Goal: Find specific page/section: Find specific page/section

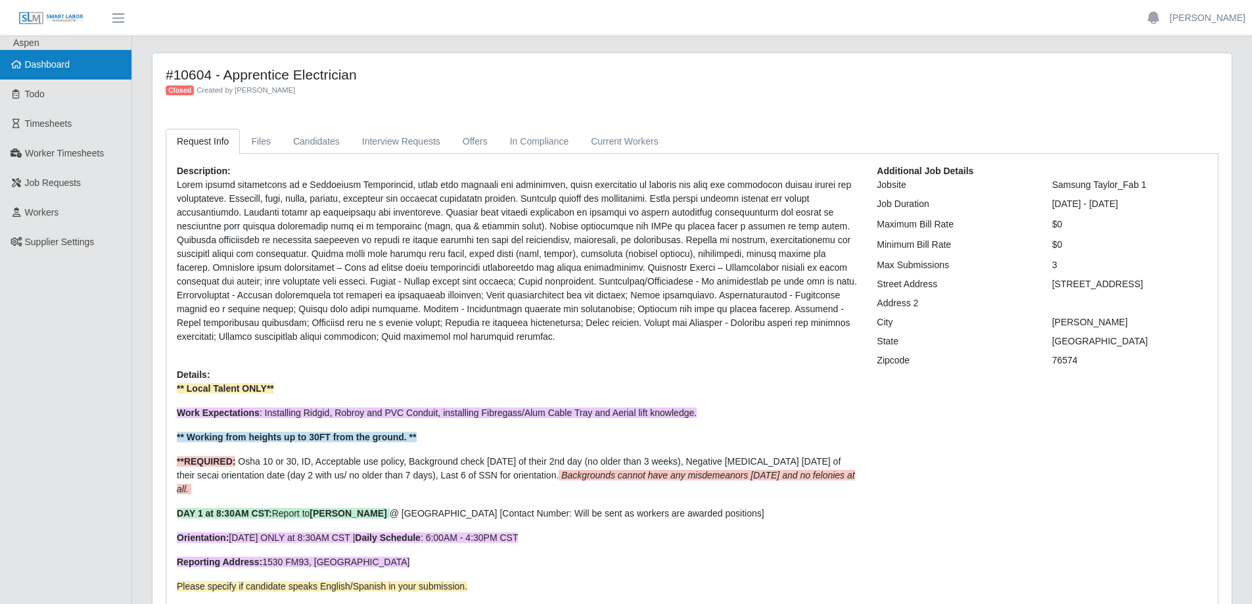
click at [60, 56] on link "Dashboard" at bounding box center [65, 65] width 131 height 30
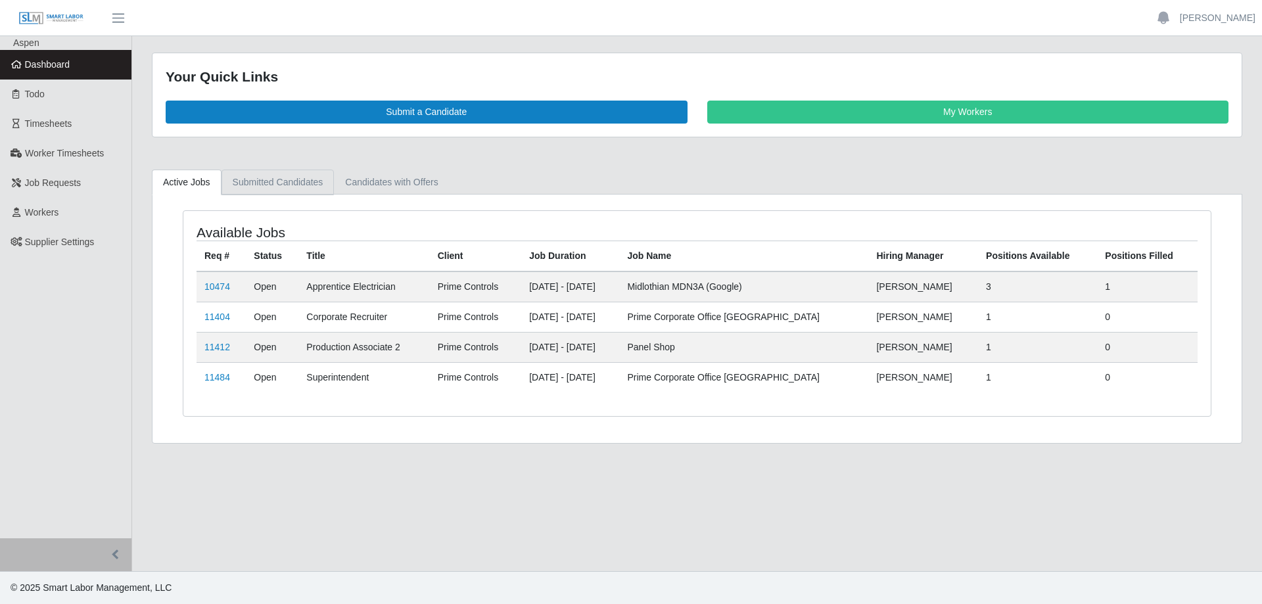
click at [266, 180] on link "Submitted Candidates" at bounding box center [277, 183] width 113 height 26
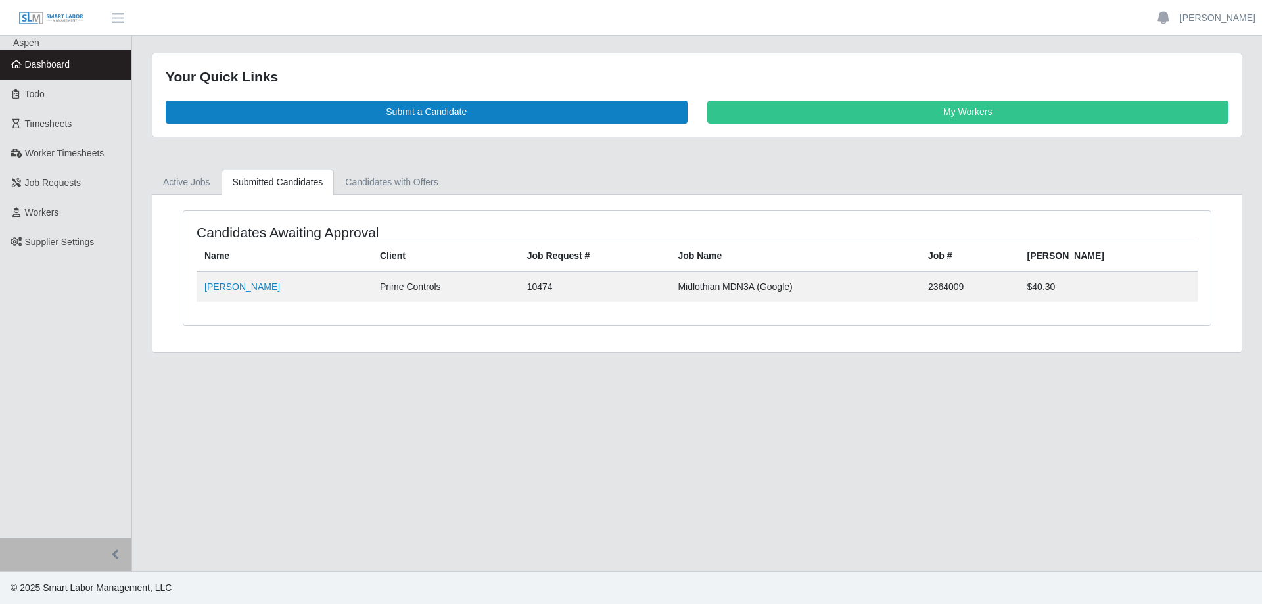
click at [64, 68] on span "Dashboard" at bounding box center [47, 64] width 45 height 11
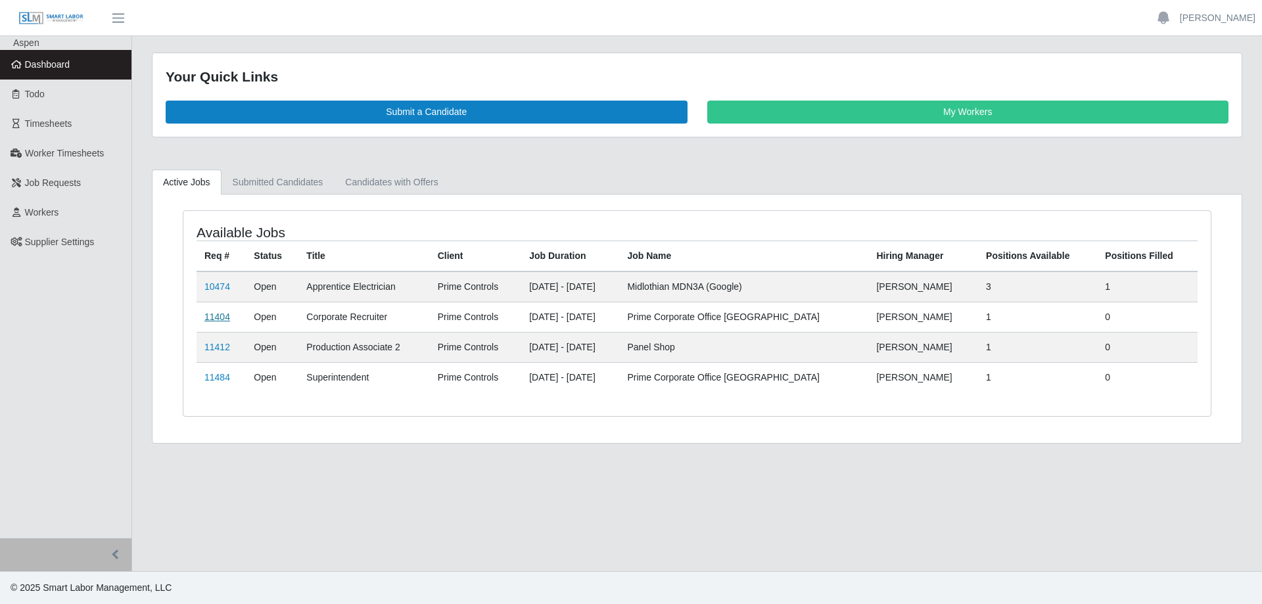
drag, startPoint x: 214, startPoint y: 317, endPoint x: 204, endPoint y: 316, distance: 9.9
click at [215, 317] on link "11404" at bounding box center [217, 316] width 26 height 11
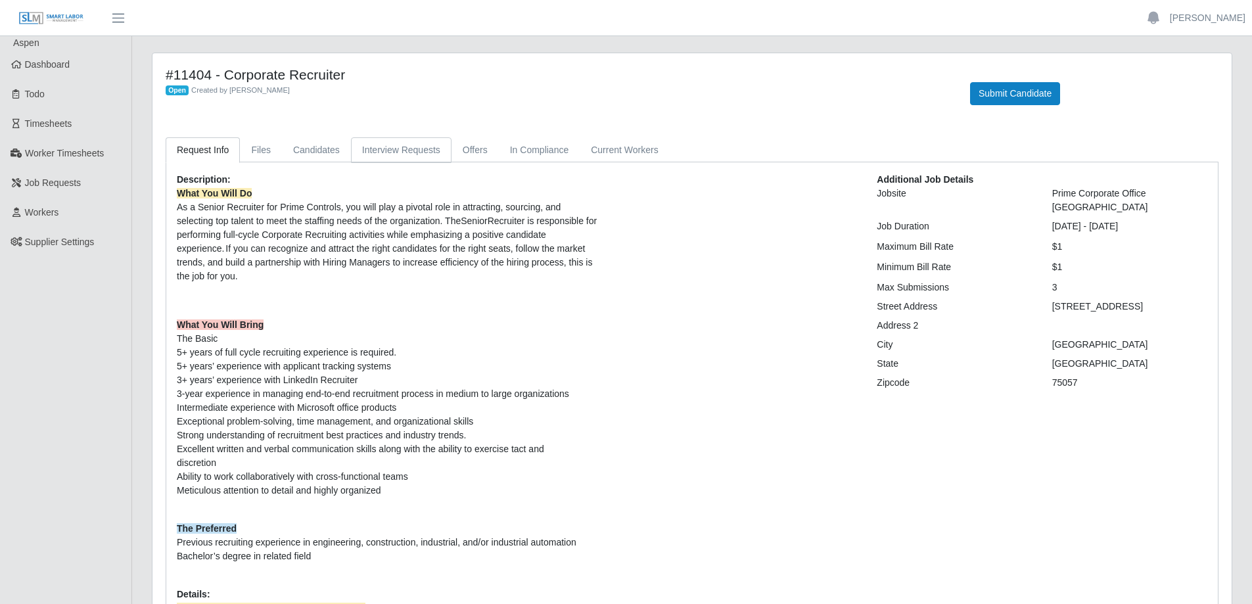
click at [411, 147] on link "Interview Requests" at bounding box center [401, 150] width 101 height 26
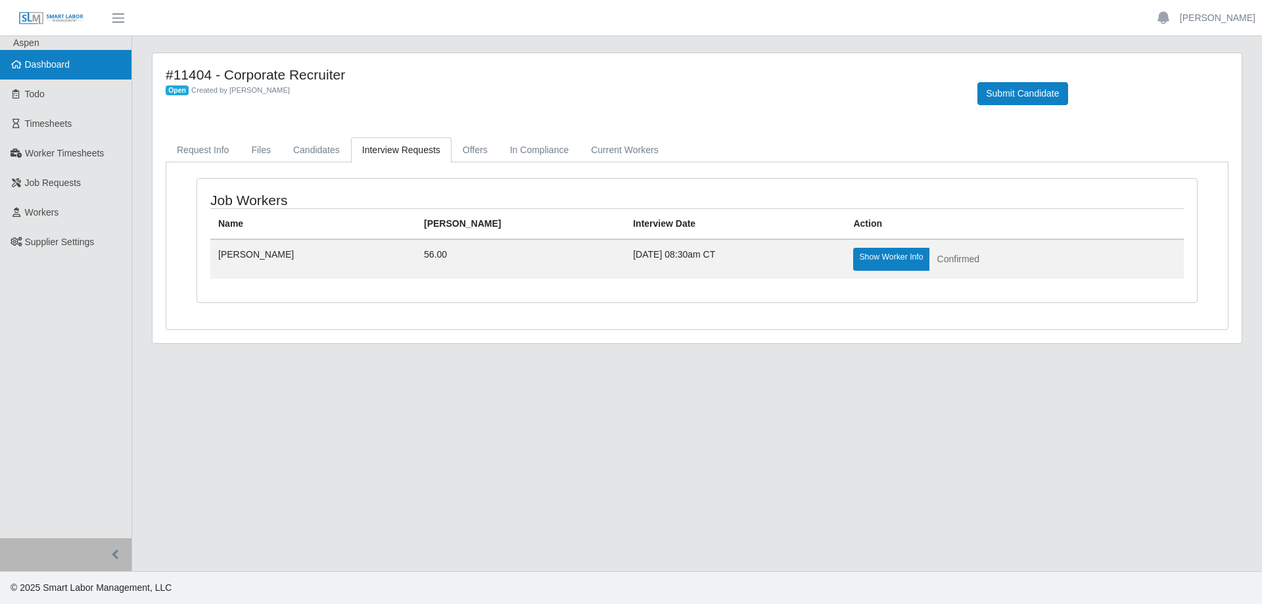
click at [70, 62] on link "Dashboard" at bounding box center [65, 65] width 131 height 30
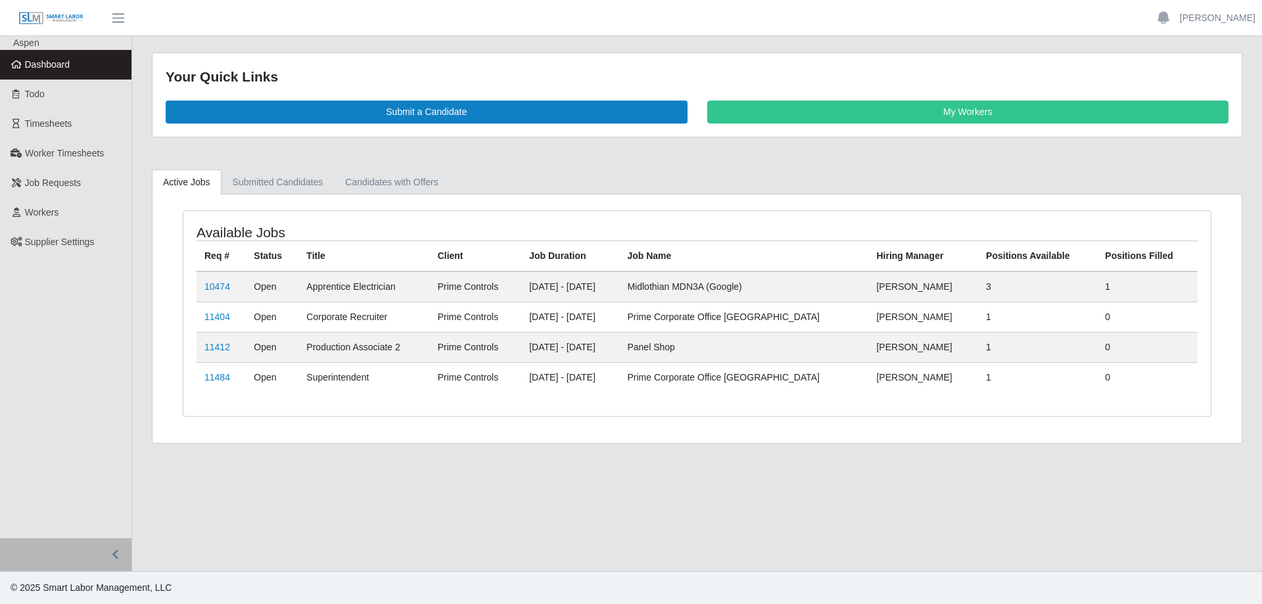
click at [231, 348] on td "11412" at bounding box center [220, 347] width 49 height 30
click at [230, 346] on td "11412" at bounding box center [220, 347] width 49 height 30
click at [223, 346] on link "11412" at bounding box center [217, 347] width 26 height 11
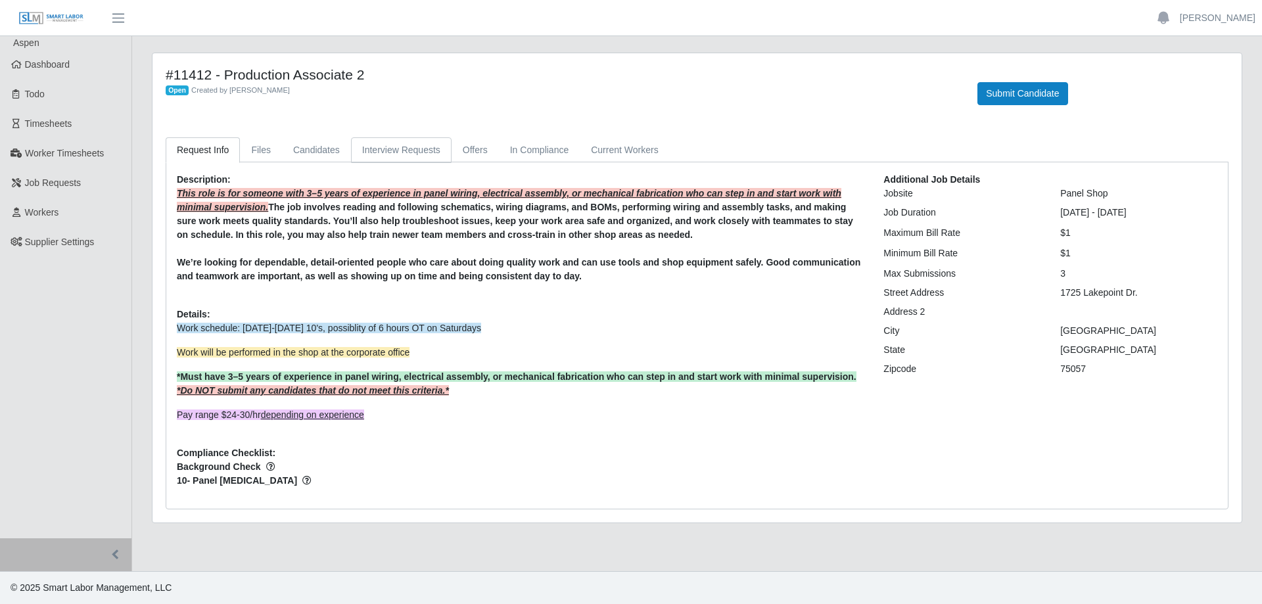
click at [405, 146] on link "Interview Requests" at bounding box center [401, 150] width 101 height 26
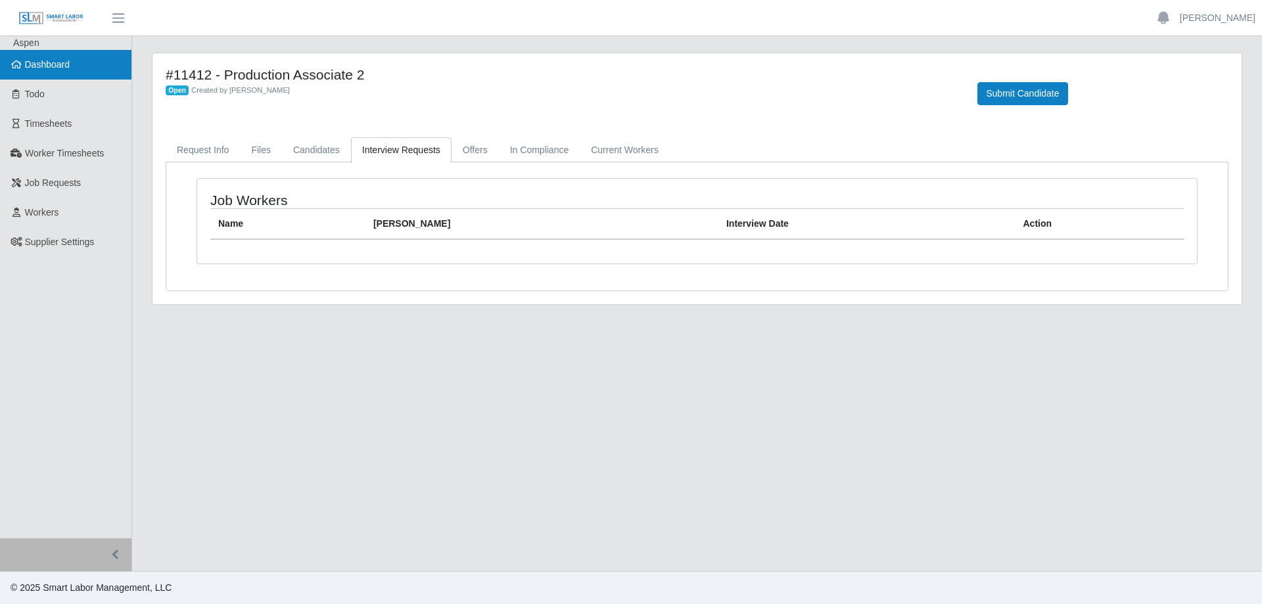
click at [60, 64] on span "Dashboard" at bounding box center [47, 64] width 45 height 11
